Goal: Information Seeking & Learning: Learn about a topic

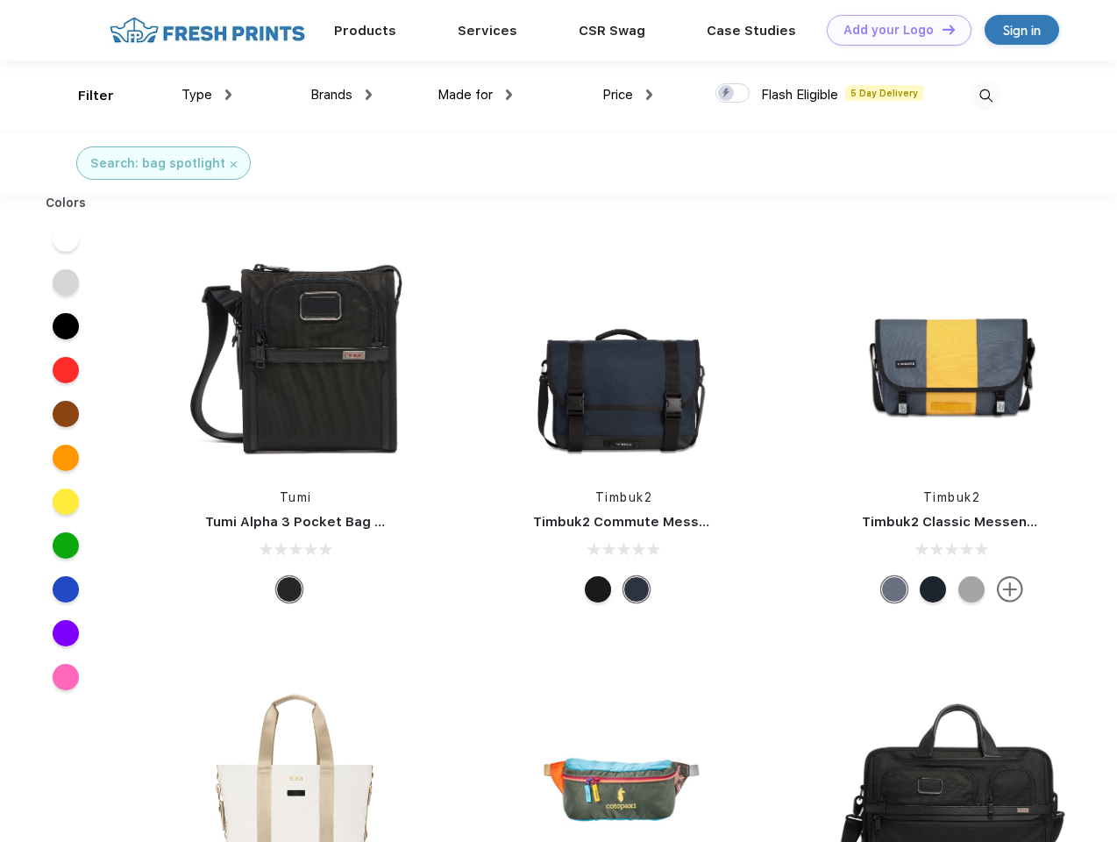
click at [892, 30] on link "Add your Logo Design Tool" at bounding box center [899, 30] width 145 height 31
click at [0, 0] on div "Design Tool" at bounding box center [0, 0] width 0 height 0
click at [941, 29] on link "Add your Logo Design Tool" at bounding box center [899, 30] width 145 height 31
click at [84, 96] on div "Filter" at bounding box center [96, 96] width 36 height 20
click at [207, 95] on span "Type" at bounding box center [196, 95] width 31 height 16
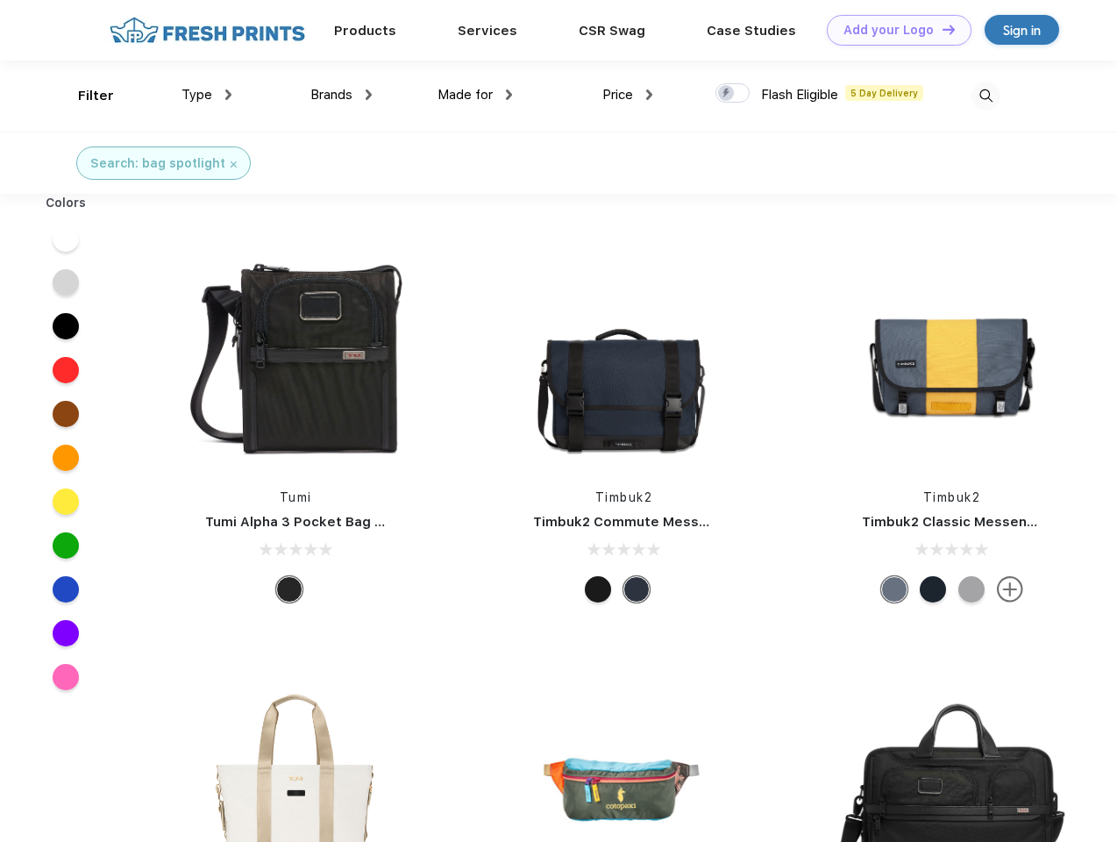
click at [341, 95] on span "Brands" at bounding box center [331, 95] width 42 height 16
click at [475, 95] on span "Made for" at bounding box center [464, 95] width 55 height 16
click at [628, 95] on span "Price" at bounding box center [617, 95] width 31 height 16
click at [733, 94] on div at bounding box center [732, 92] width 34 height 19
click at [727, 94] on input "checkbox" at bounding box center [720, 87] width 11 height 11
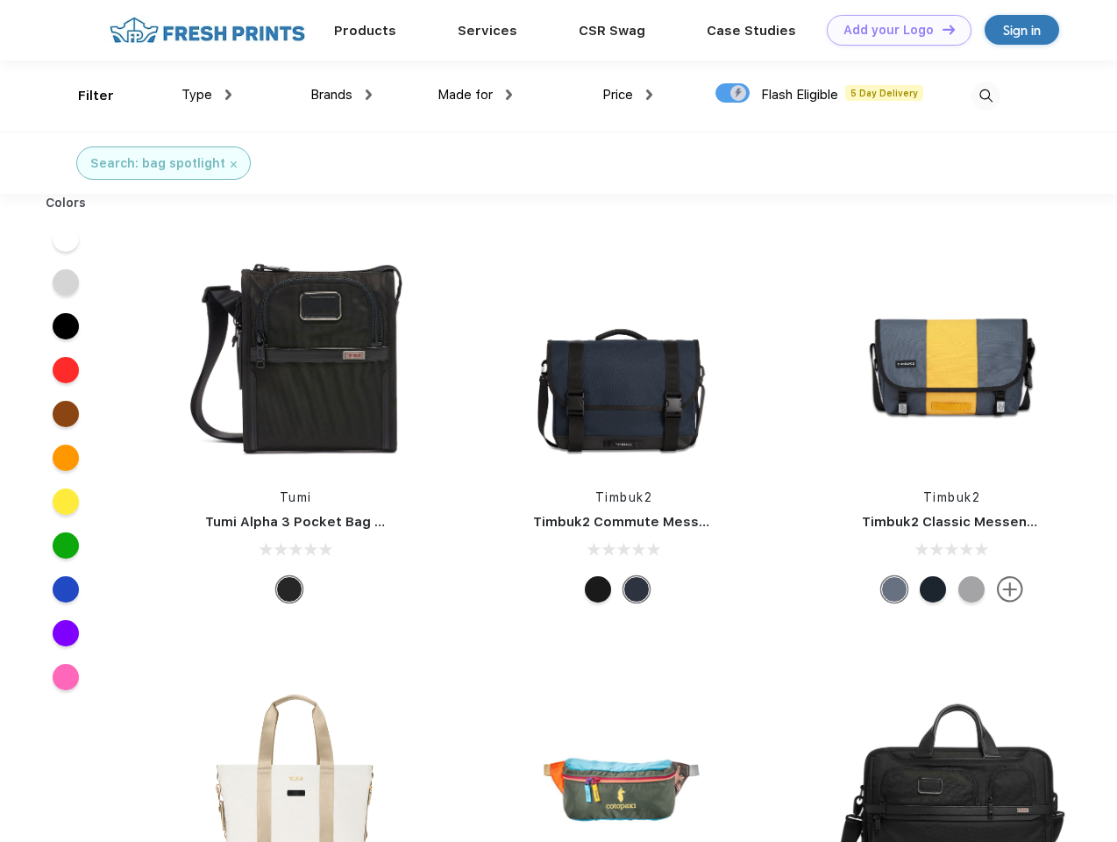
click at [985, 96] on img at bounding box center [985, 96] width 29 height 29
